Goal: Task Accomplishment & Management: Manage account settings

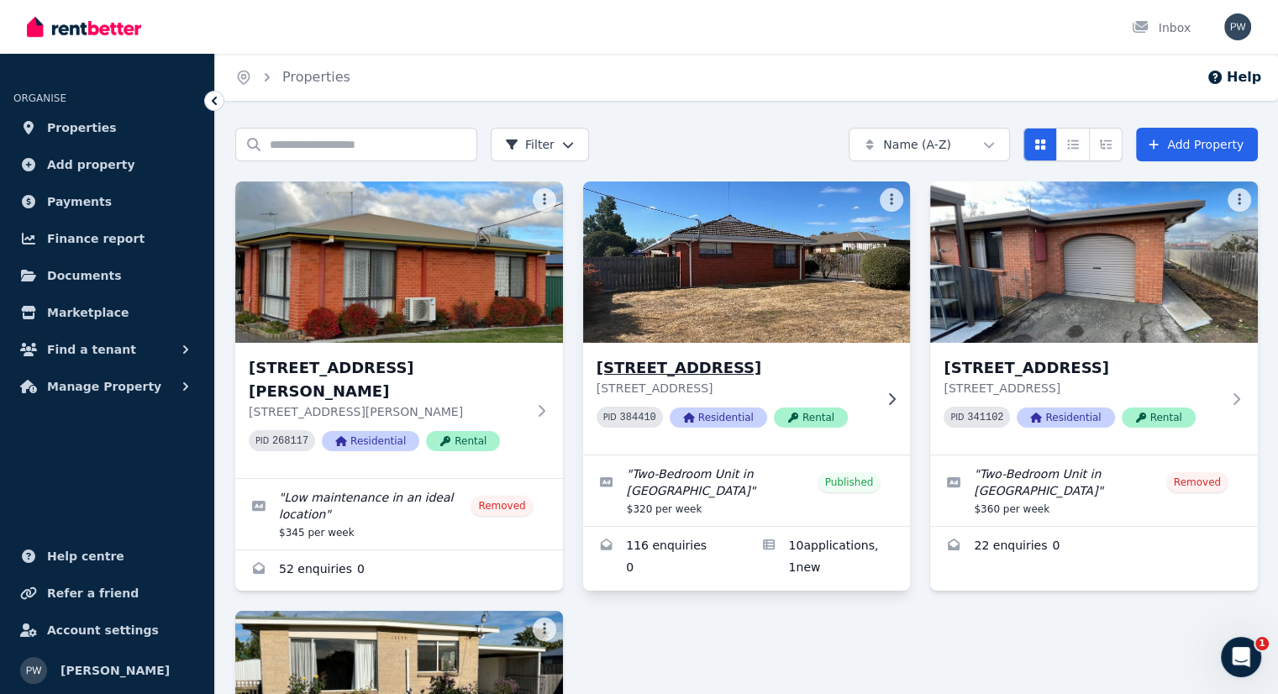
click at [692, 364] on h3 "[STREET_ADDRESS]" at bounding box center [734, 368] width 277 height 24
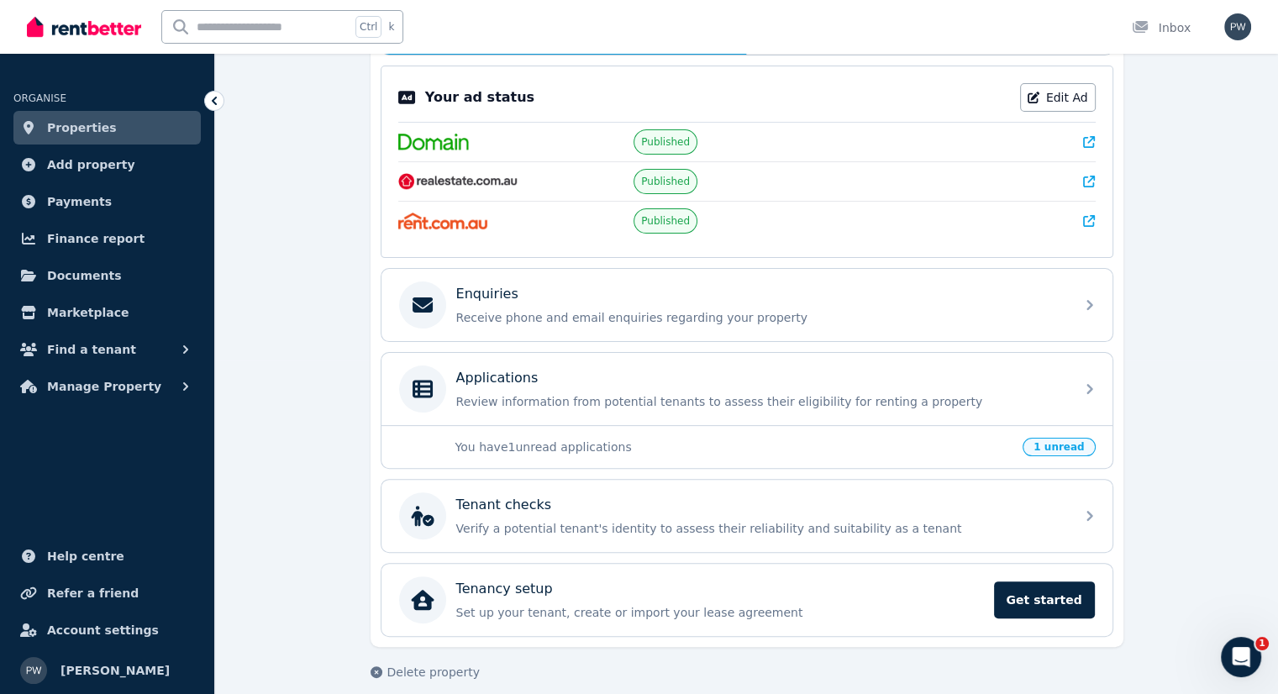
scroll to position [336, 0]
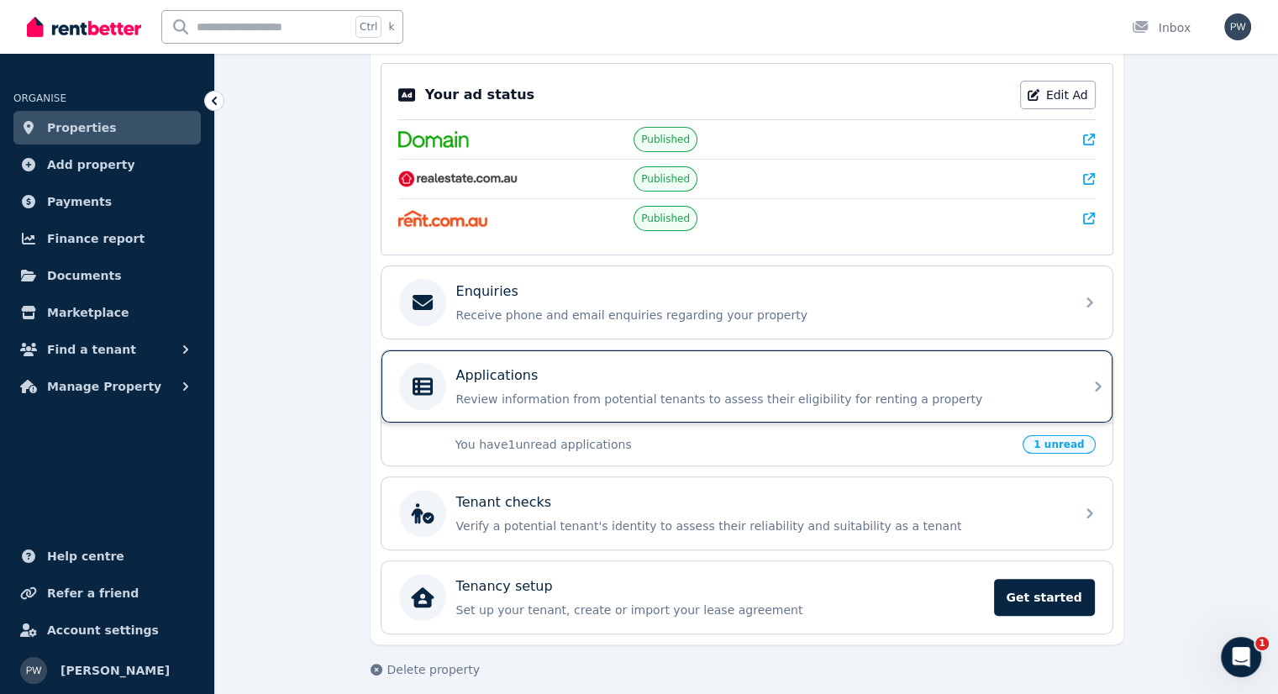
click at [680, 377] on div "Applications" at bounding box center [760, 375] width 608 height 20
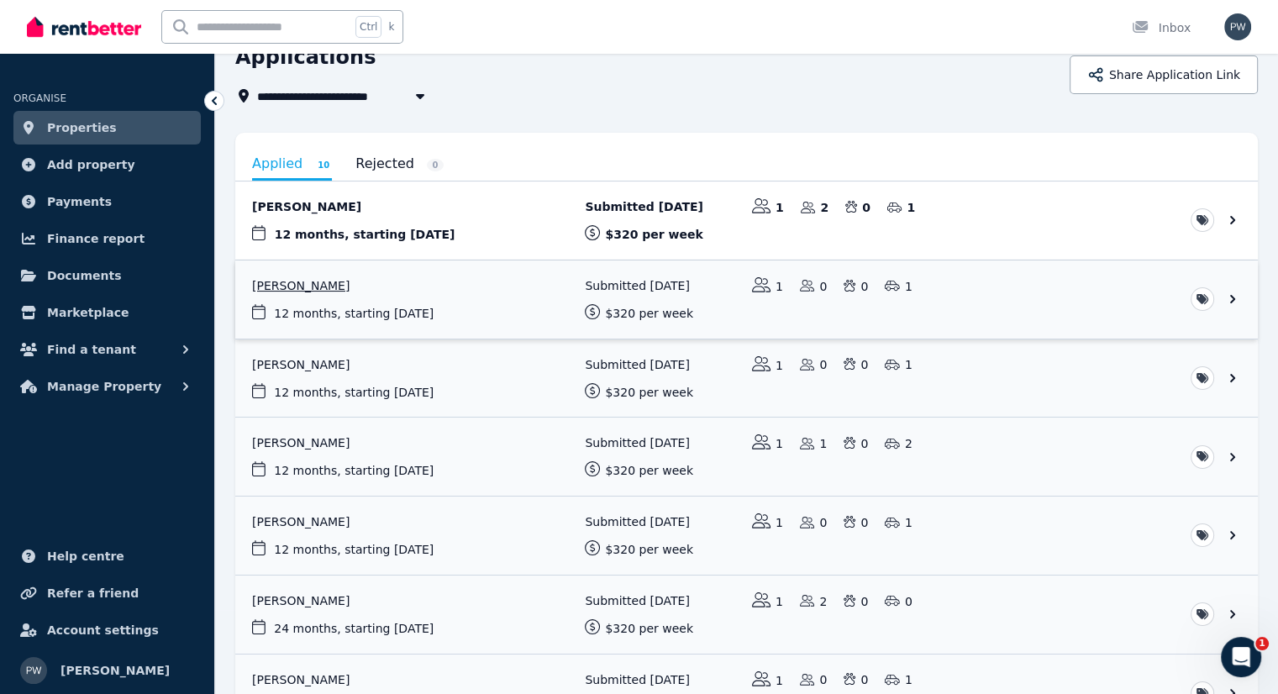
scroll to position [168, 0]
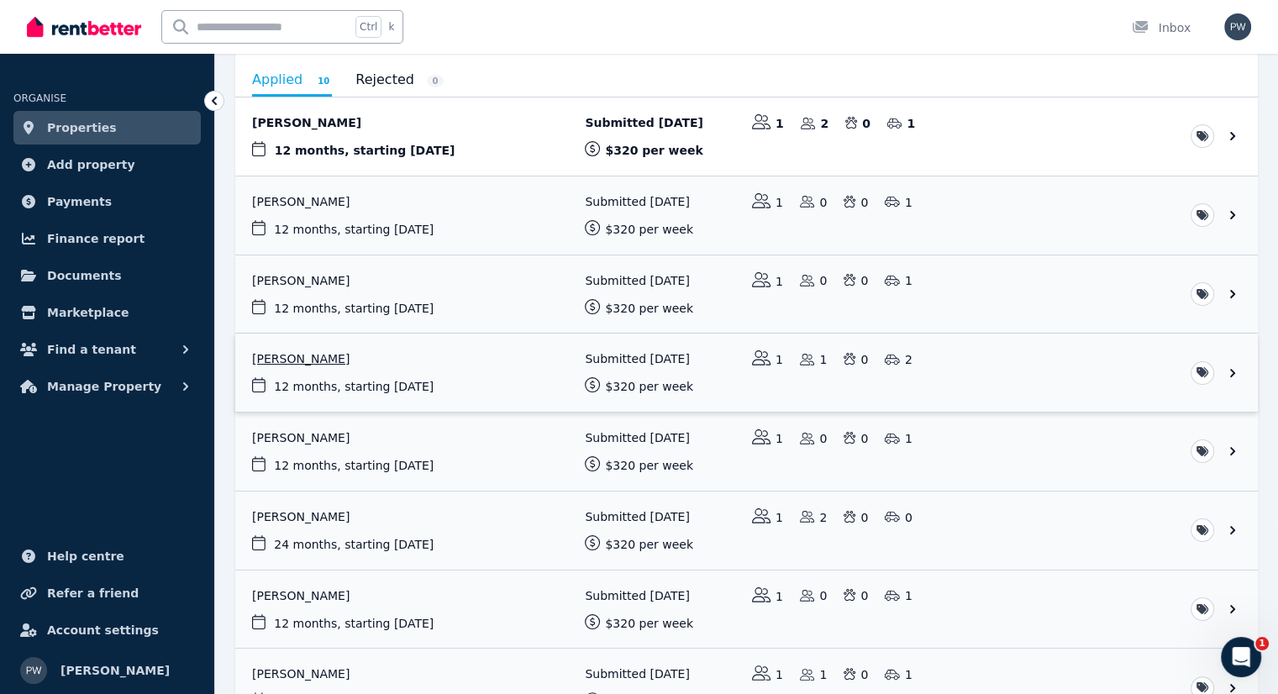
click at [323, 366] on link "View application: Jack Robertson" at bounding box center [746, 372] width 1022 height 78
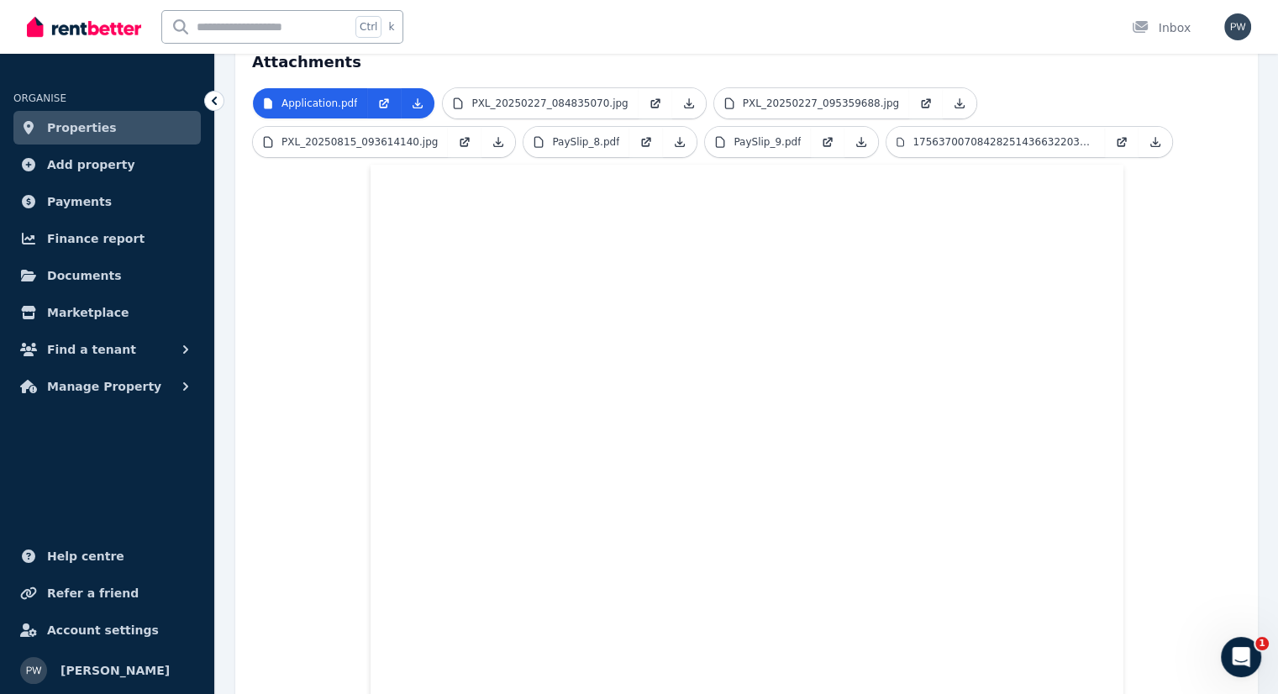
scroll to position [292, 0]
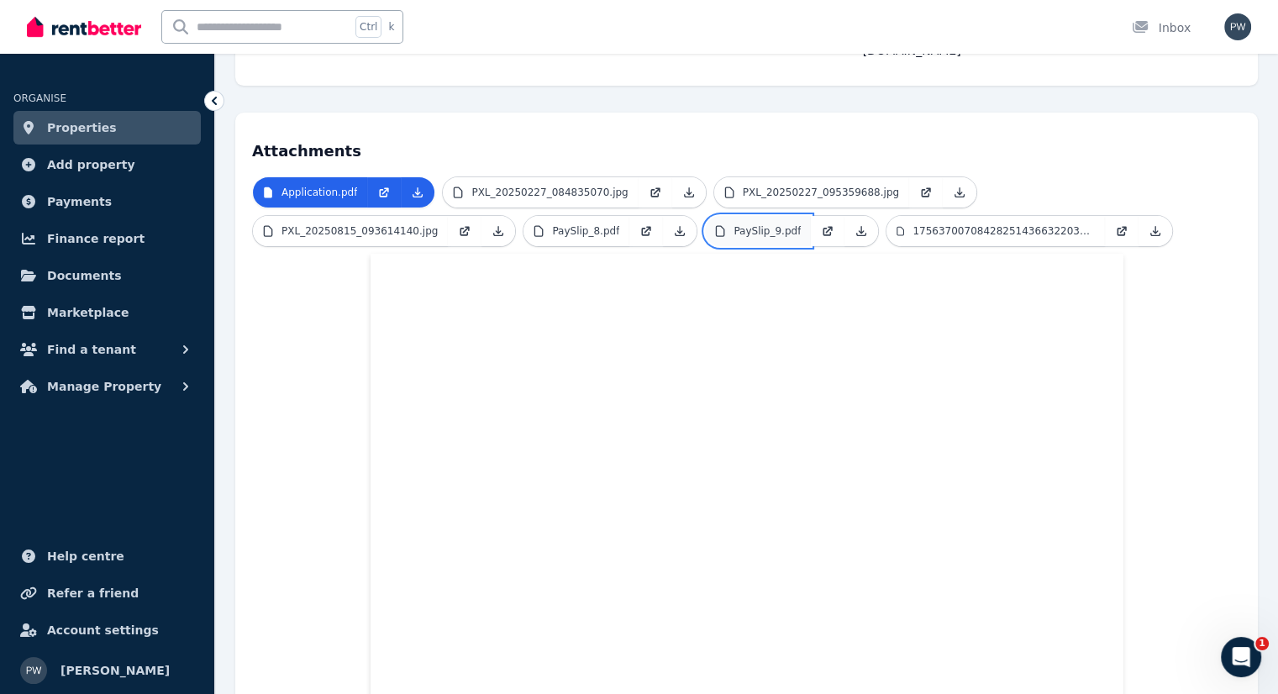
click at [733, 224] on p "PaySlip_9.pdf" at bounding box center [766, 230] width 67 height 13
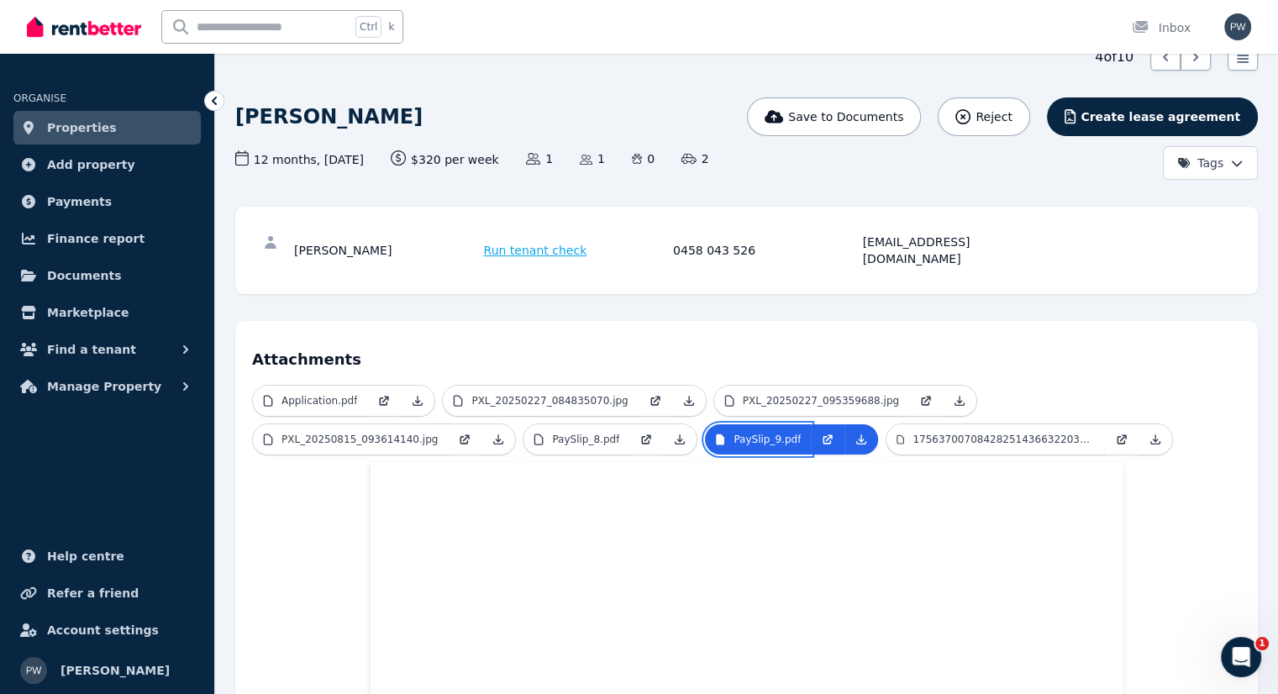
scroll to position [0, 0]
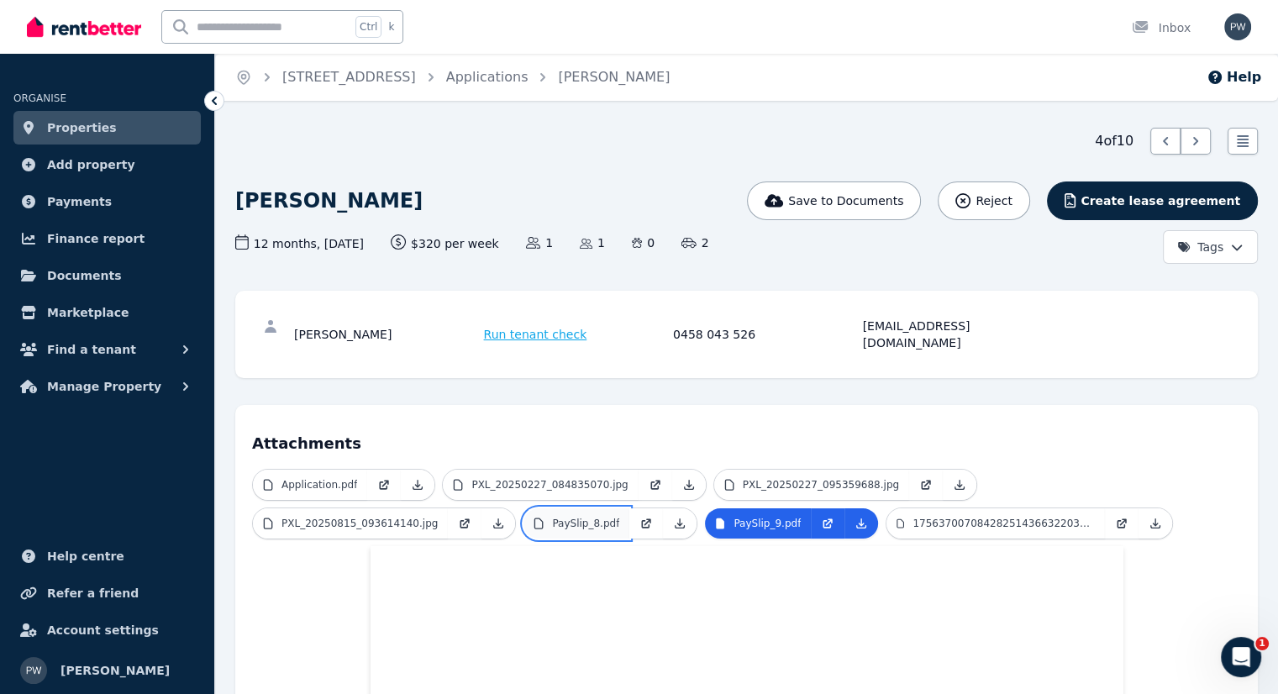
click at [552, 517] on p "PaySlip_8.pdf" at bounding box center [585, 523] width 67 height 13
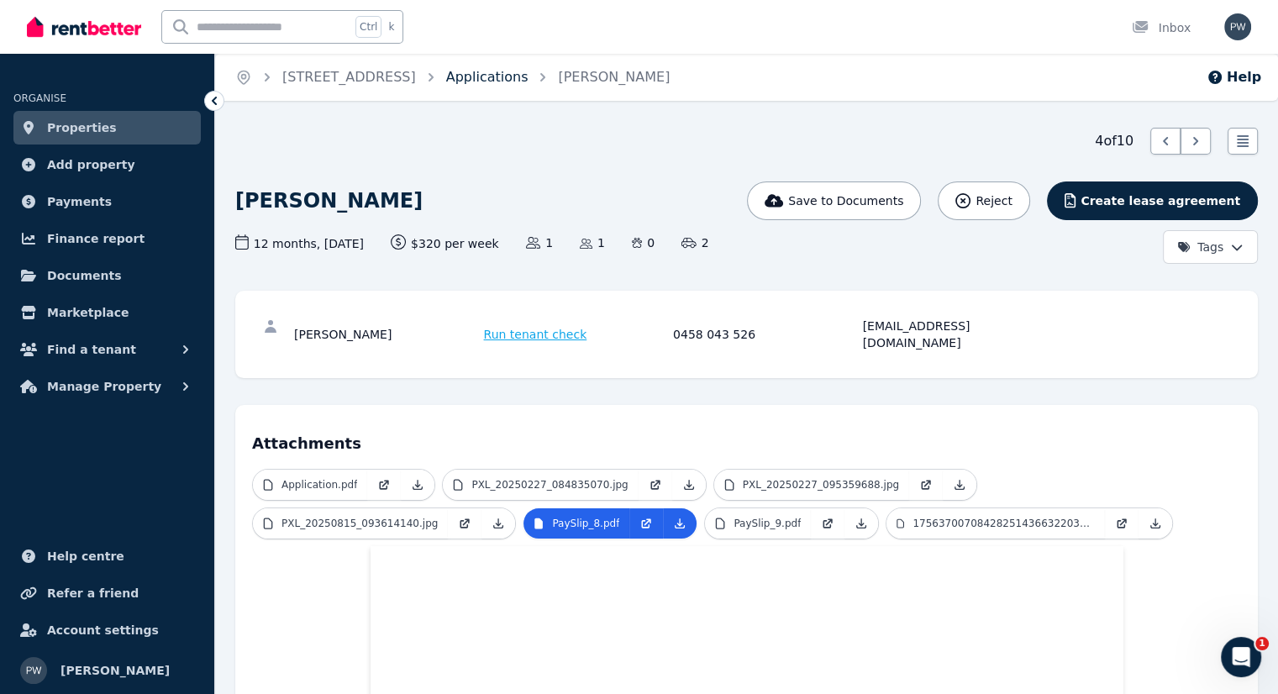
click at [501, 81] on link "Applications" at bounding box center [487, 77] width 82 height 16
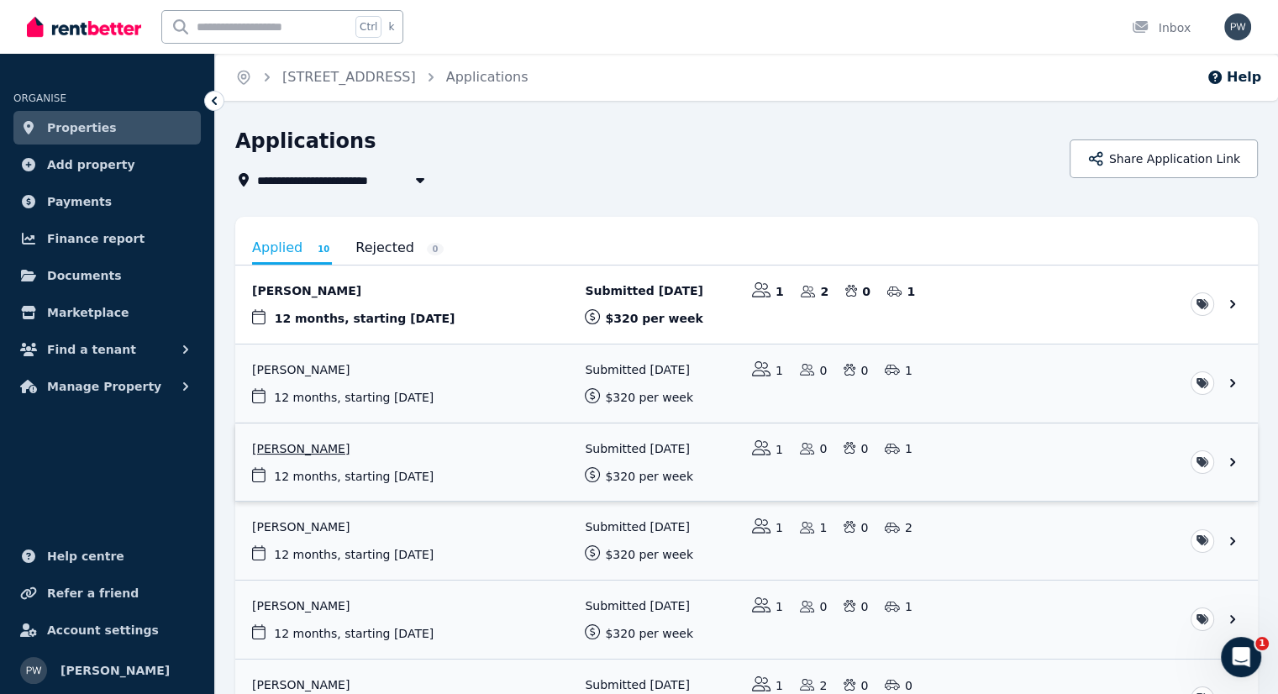
click at [312, 445] on link "View application: Murray Barrett" at bounding box center [746, 462] width 1022 height 78
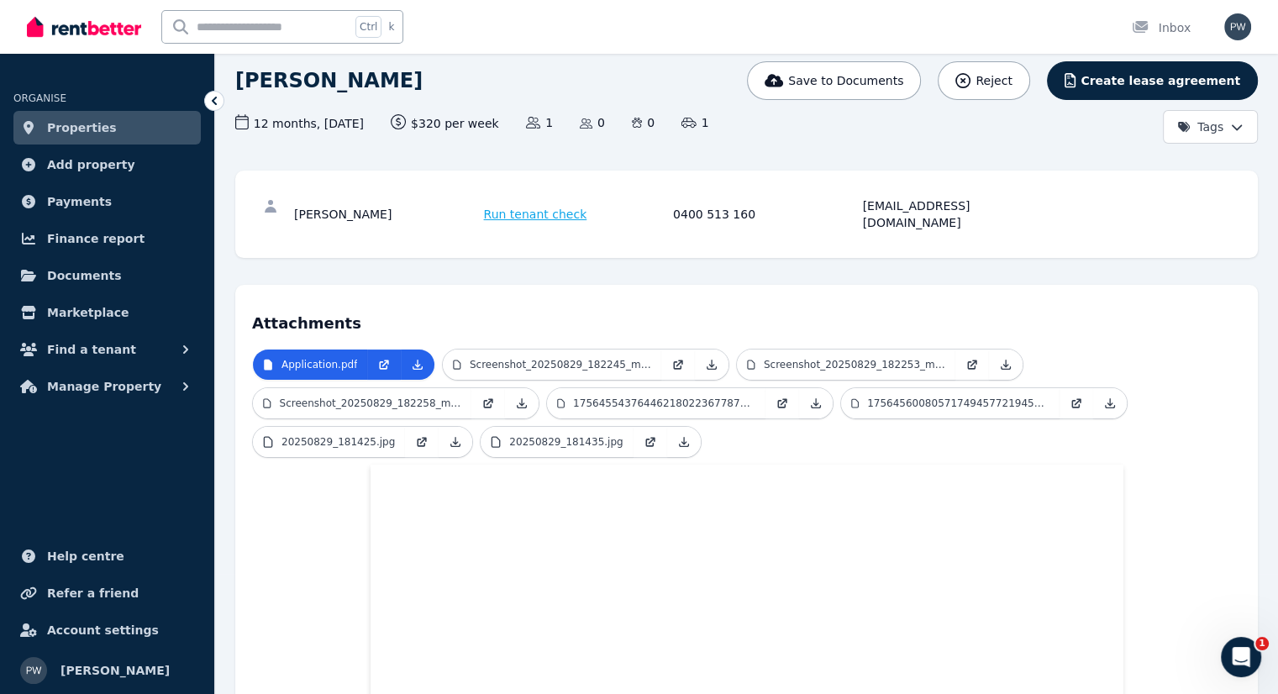
scroll to position [118, 0]
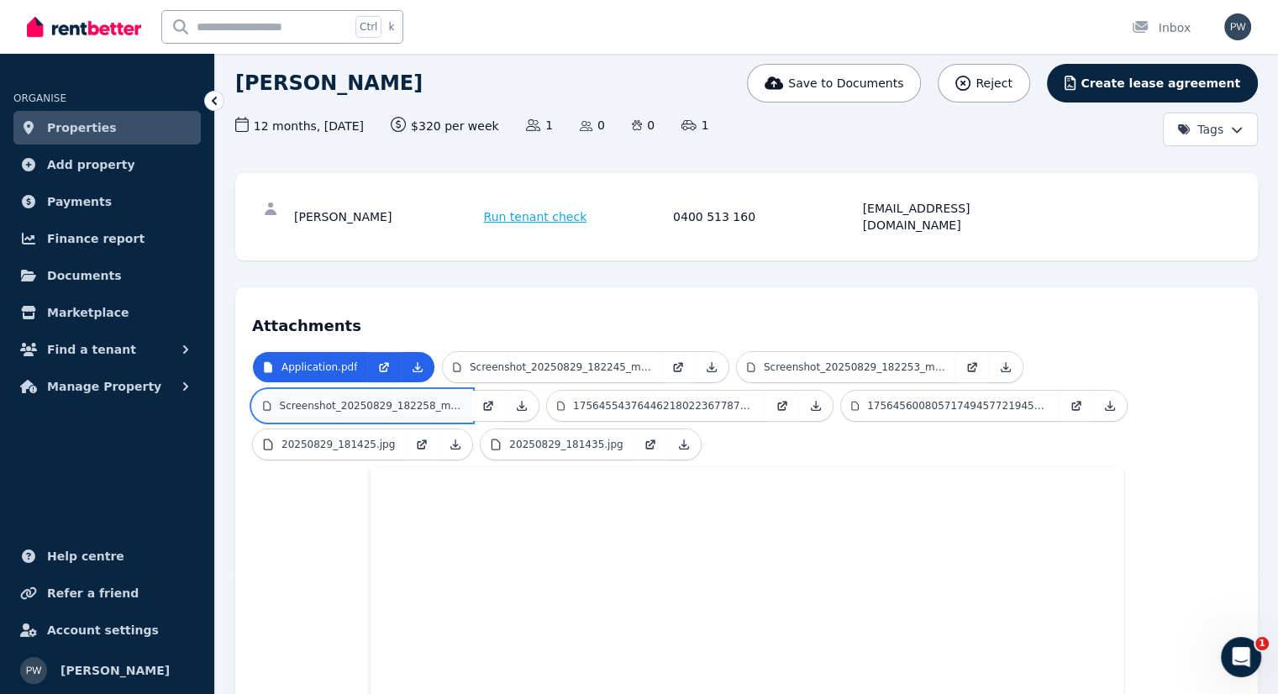
click at [403, 395] on link "Screenshot_20250829_182258_myGov.jpg" at bounding box center [362, 406] width 218 height 30
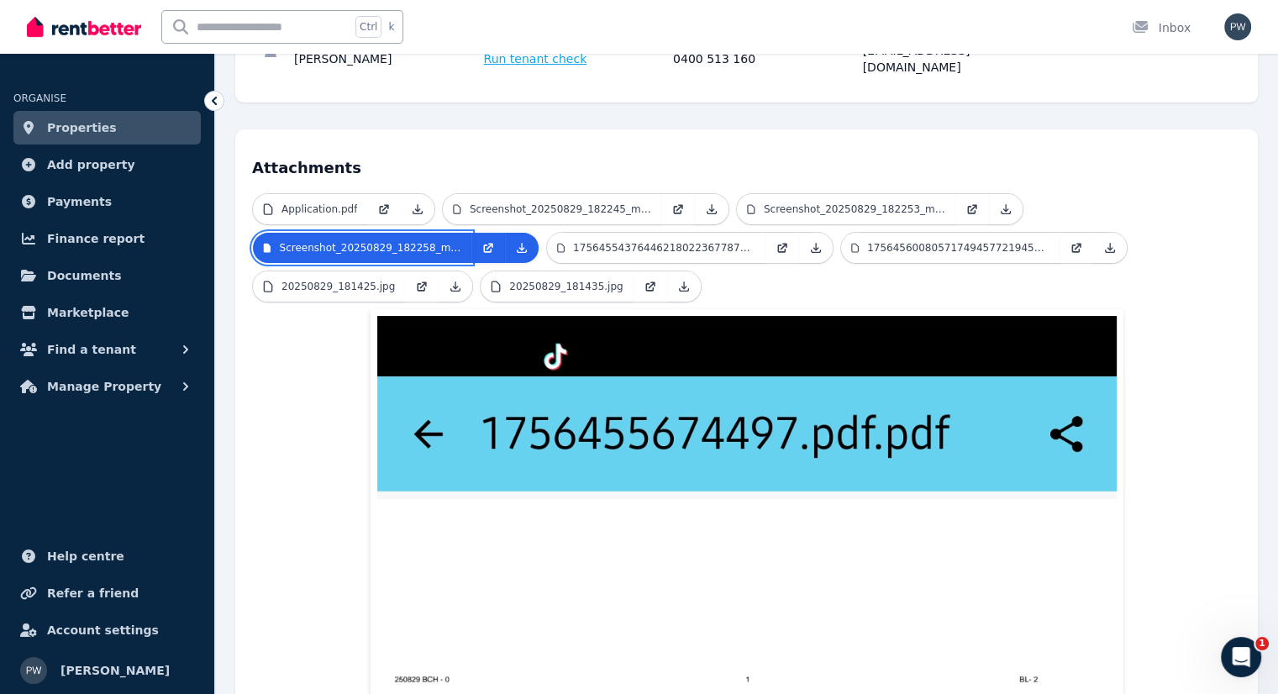
scroll to position [0, 0]
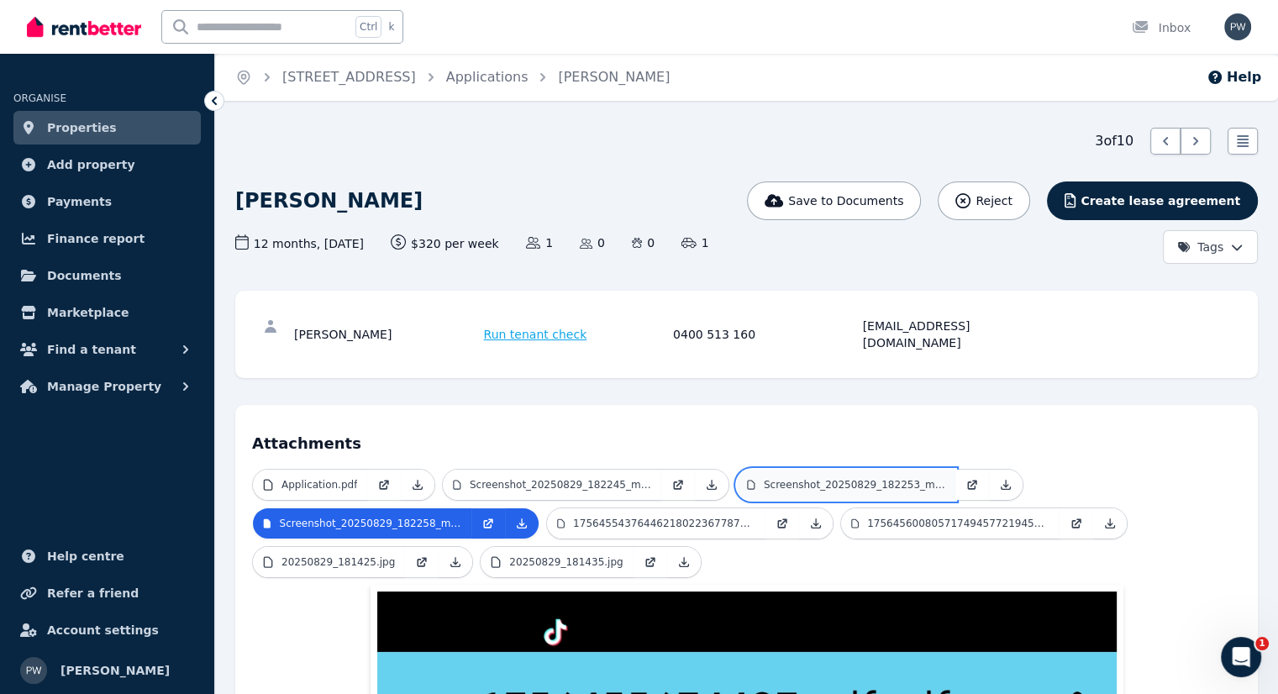
click at [877, 478] on p "Screenshot_20250829_182253_myGov.jpg" at bounding box center [854, 484] width 181 height 13
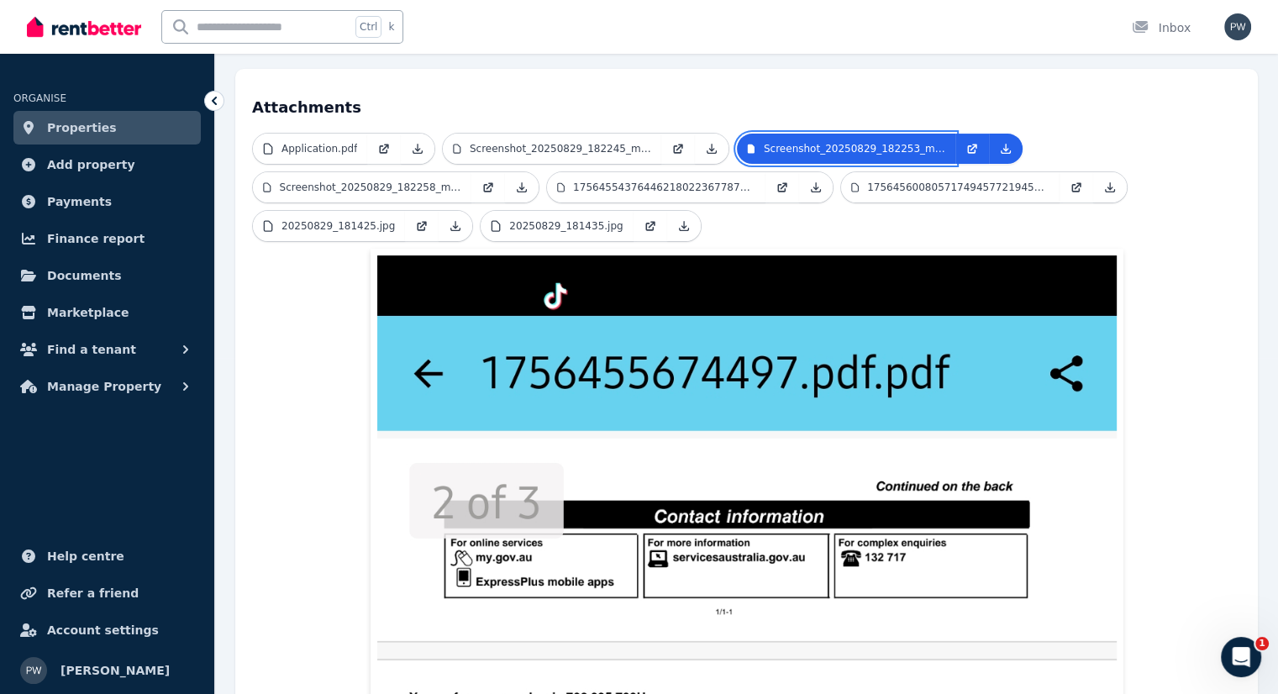
scroll to position [252, 0]
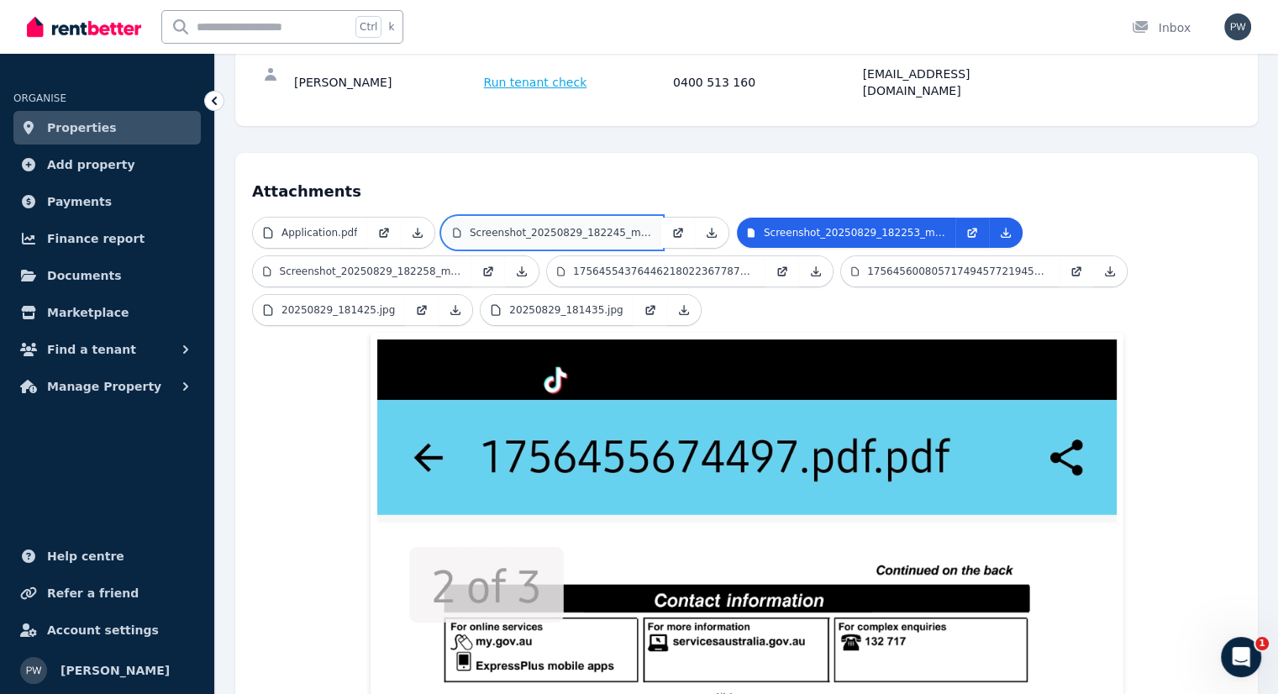
click at [576, 226] on p "Screenshot_20250829_182245_myGov.jpg" at bounding box center [560, 232] width 181 height 13
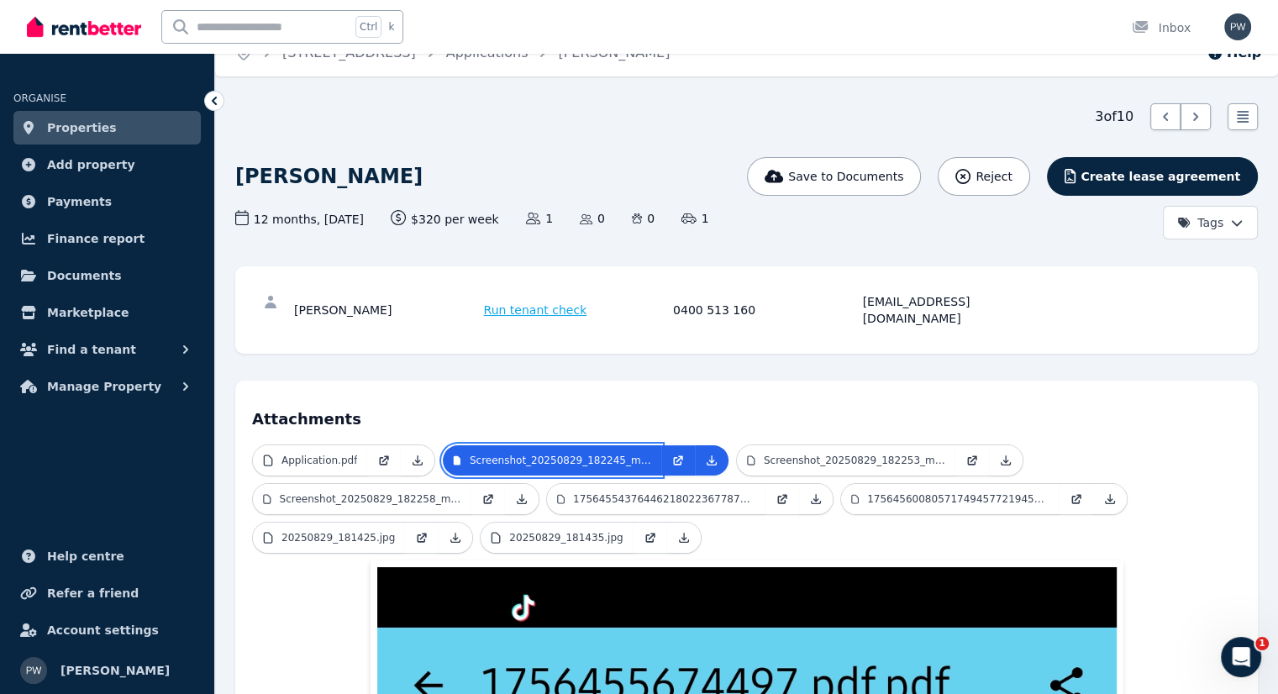
scroll to position [0, 0]
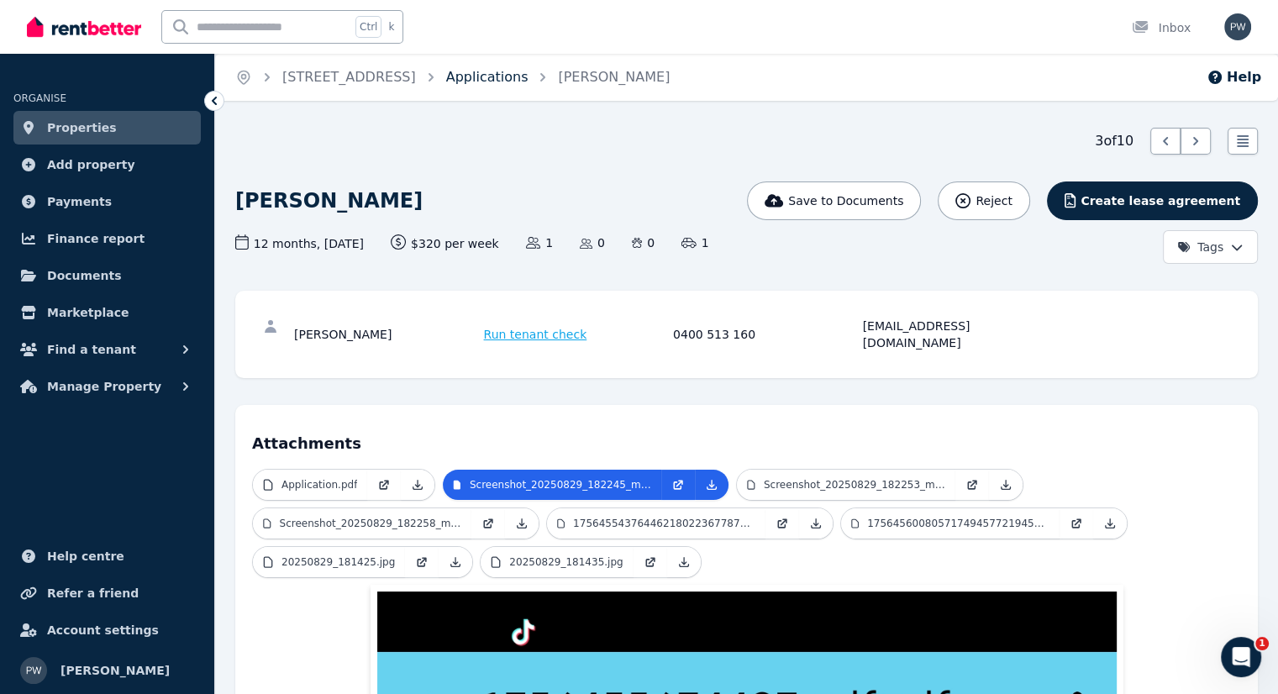
click at [526, 85] on link "Applications" at bounding box center [487, 77] width 82 height 16
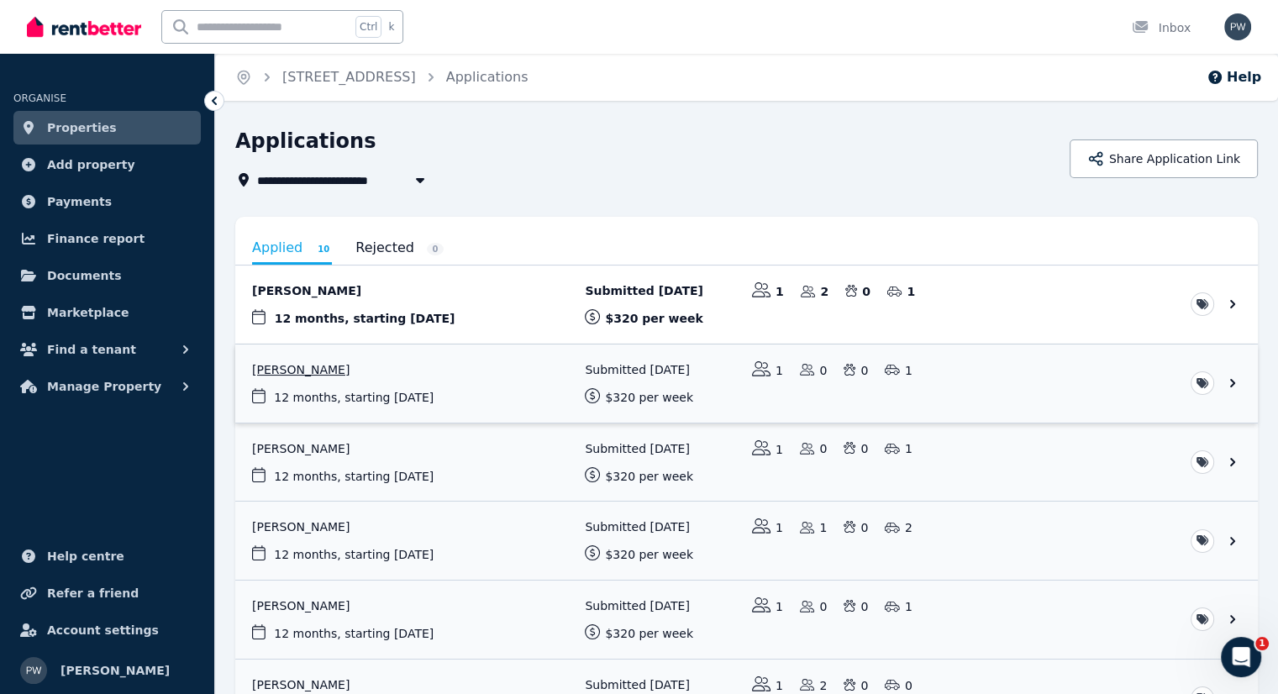
click at [292, 364] on link "View application: Mia Gillies" at bounding box center [746, 383] width 1022 height 78
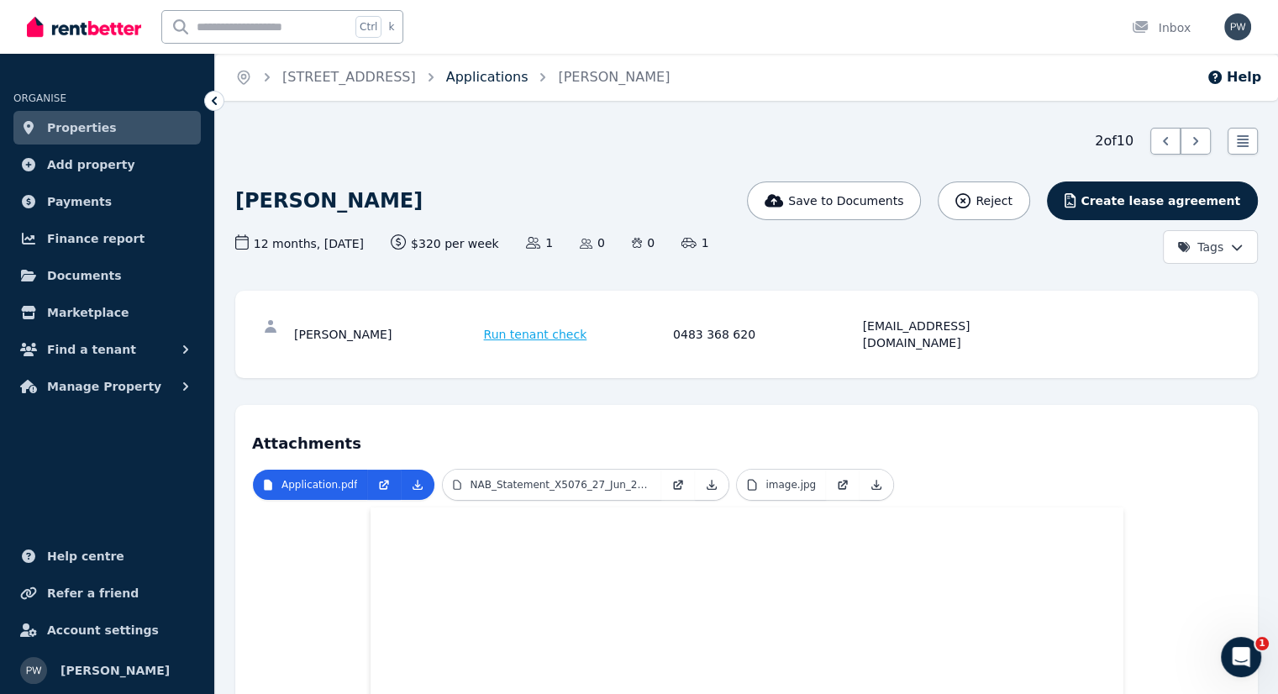
click at [517, 78] on link "Applications" at bounding box center [487, 77] width 82 height 16
